Goal: Use online tool/utility: Utilize a website feature to perform a specific function

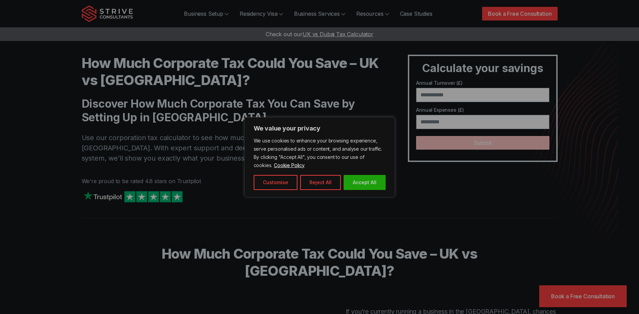
type input "******"
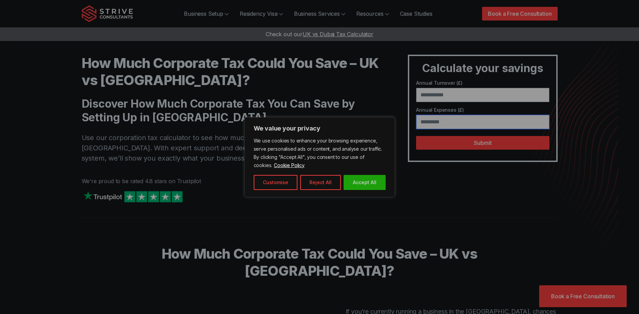
type input "*****"
click at [495, 147] on div at bounding box center [319, 157] width 639 height 314
click at [456, 140] on div at bounding box center [319, 157] width 639 height 314
click at [382, 180] on button "Accept All" at bounding box center [365, 182] width 42 height 15
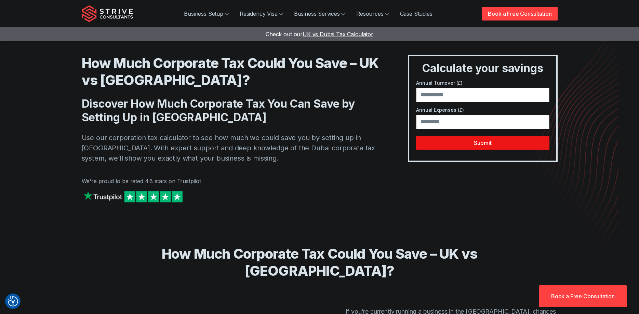
click at [484, 145] on button "Submit" at bounding box center [482, 143] width 133 height 14
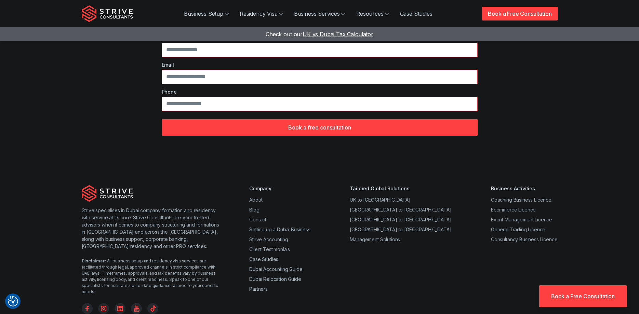
scroll to position [361, 0]
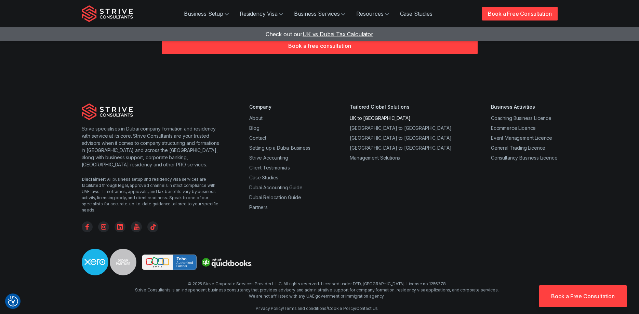
click at [390, 115] on link "UK to Dubai" at bounding box center [380, 118] width 61 height 6
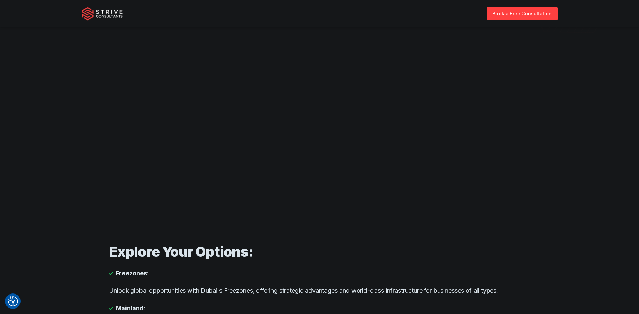
scroll to position [35, 0]
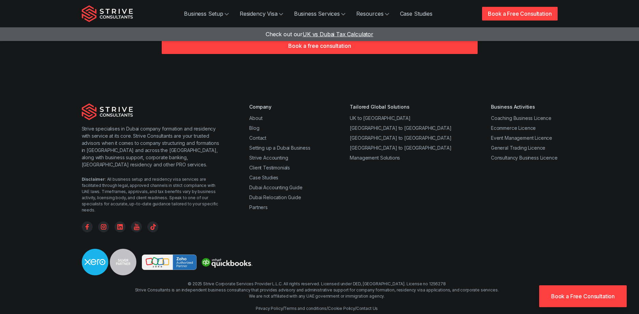
scroll to position [361, 0]
click at [400, 125] on link "[GEOGRAPHIC_DATA] to [GEOGRAPHIC_DATA]" at bounding box center [401, 128] width 102 height 6
